Goal: Task Accomplishment & Management: Use online tool/utility

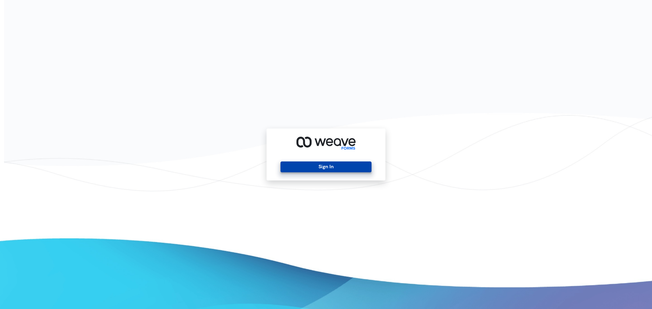
click at [317, 165] on button "Sign In" at bounding box center [325, 167] width 91 height 11
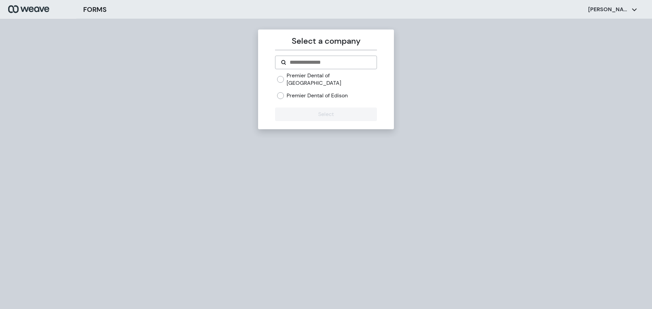
click at [274, 88] on div "Select a company Premier Dental of Middletown Premier Dental of Edison Select" at bounding box center [326, 80] width 136 height 100
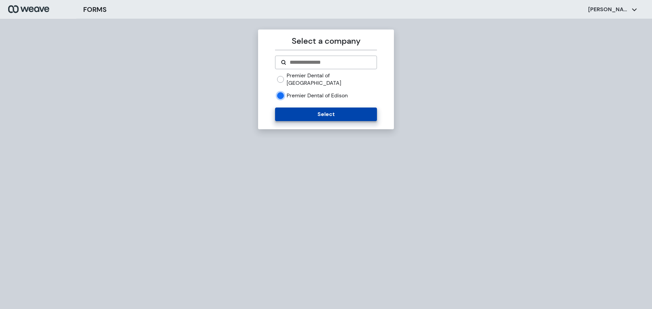
click at [298, 108] on button "Select" at bounding box center [325, 115] width 101 height 14
